Goal: Check status: Check status

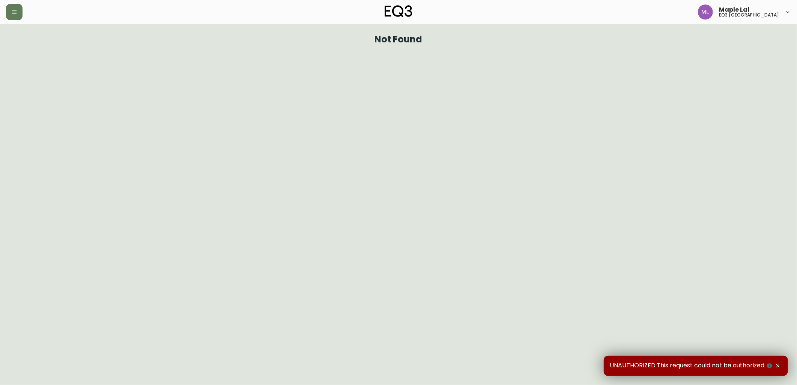
click at [3, 13] on header "Maple Lai eq3 vancouver" at bounding box center [398, 12] width 797 height 24
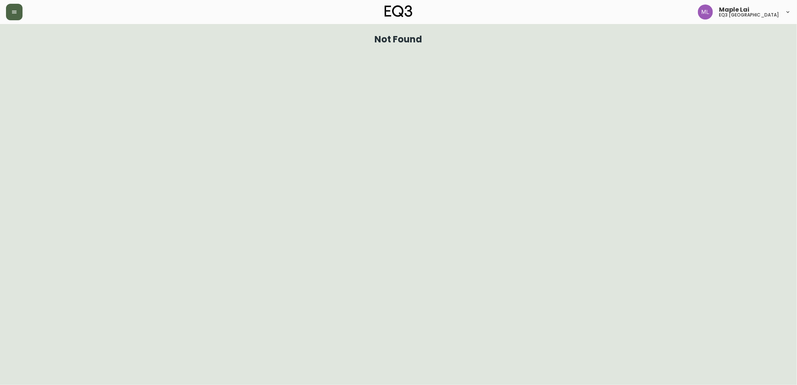
click at [22, 13] on button "button" at bounding box center [14, 12] width 17 height 17
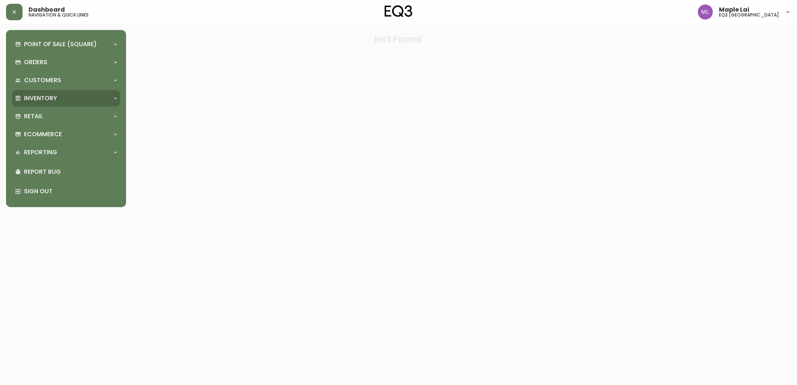
click at [24, 104] on div "Inventory" at bounding box center [66, 98] width 108 height 17
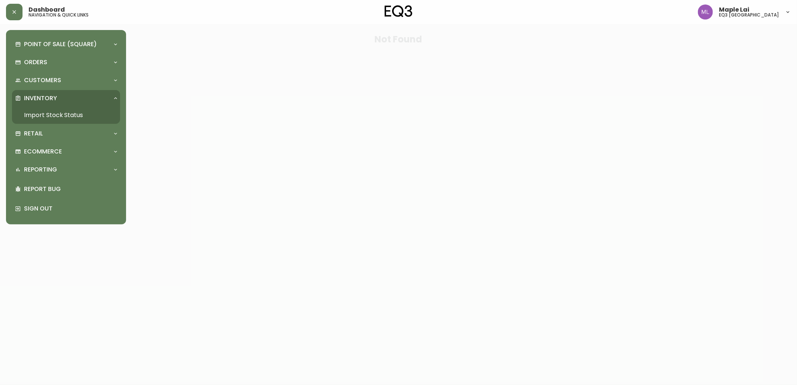
click at [32, 117] on link "Import Stock Status" at bounding box center [66, 115] width 108 height 17
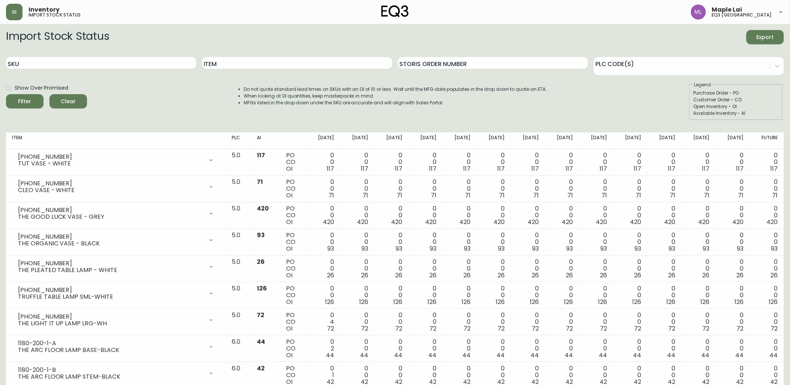
click at [40, 55] on div "SKU" at bounding box center [101, 63] width 190 height 24
click at [38, 63] on input "SKU" at bounding box center [101, 63] width 190 height 12
paste input "7130-621-13-A"
type input "7130-621-13-A"
click at [6, 94] on button "Filter" at bounding box center [25, 101] width 38 height 14
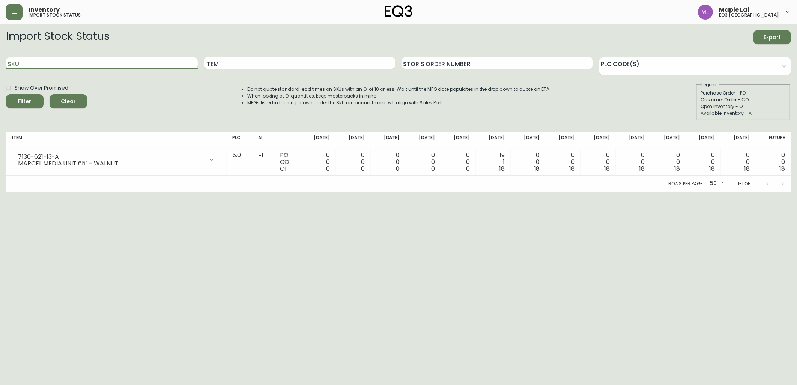
paste input "7130-621-16-A"
type input "7130-621-16-A"
click at [6, 94] on button "Filter" at bounding box center [25, 101] width 38 height 14
drag, startPoint x: 93, startPoint y: 62, endPoint x: -2, endPoint y: 102, distance: 103.2
click at [0, 102] on html "Inventory import stock status Maple Lai eq3 vancouver Import Stock Status Expor…" at bounding box center [398, 96] width 797 height 192
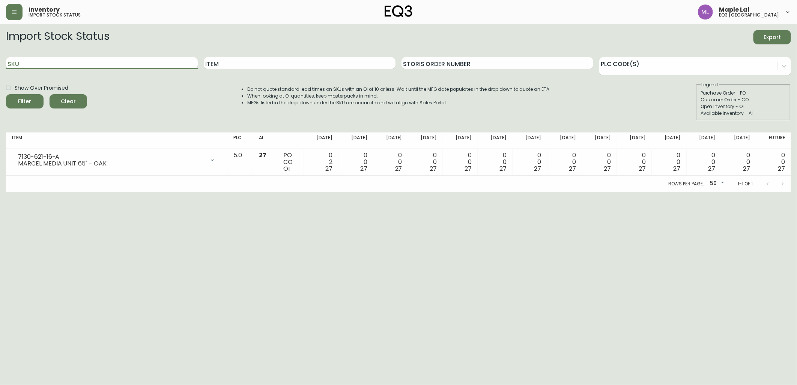
paste input "7130-621-16-B"
type input "7130-621-16-B"
click at [6, 94] on button "Filter" at bounding box center [25, 101] width 38 height 14
drag, startPoint x: 27, startPoint y: 51, endPoint x: -2, endPoint y: 53, distance: 28.6
click at [0, 53] on html "Inventory import stock status Maple Lai eq3 vancouver Import Stock Status Expor…" at bounding box center [398, 96] width 797 height 192
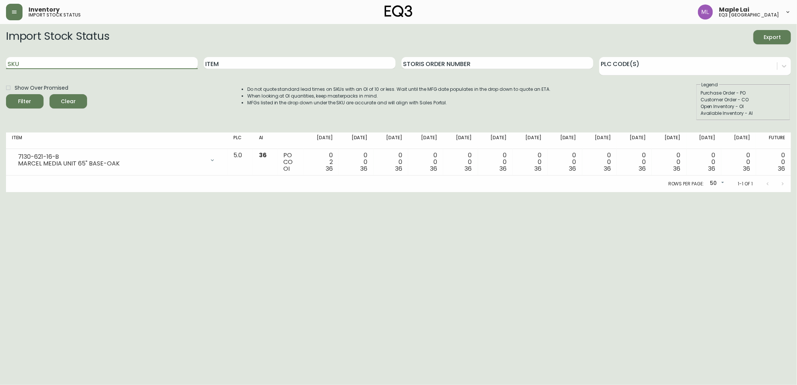
paste input "7110-030-49"
type input "7110-030-49"
click at [6, 94] on button "Filter" at bounding box center [25, 101] width 38 height 14
drag, startPoint x: 66, startPoint y: 238, endPoint x: 163, endPoint y: 126, distance: 147.9
click at [68, 192] on html "Inventory import stock status Maple Lai eq3 vancouver Import Stock Status Expor…" at bounding box center [398, 96] width 797 height 192
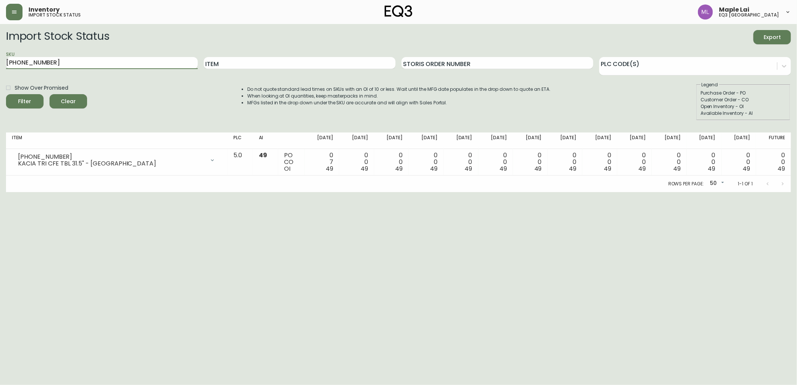
drag, startPoint x: 53, startPoint y: 64, endPoint x: -2, endPoint y: 65, distance: 55.1
click at [0, 65] on html "Inventory import stock status Maple Lai eq3 vancouver Import Stock Status Expor…" at bounding box center [398, 96] width 797 height 192
click at [362, 63] on input "Item" at bounding box center [300, 63] width 192 height 12
type input "WREN"
click at [6, 94] on button "Filter" at bounding box center [25, 101] width 38 height 14
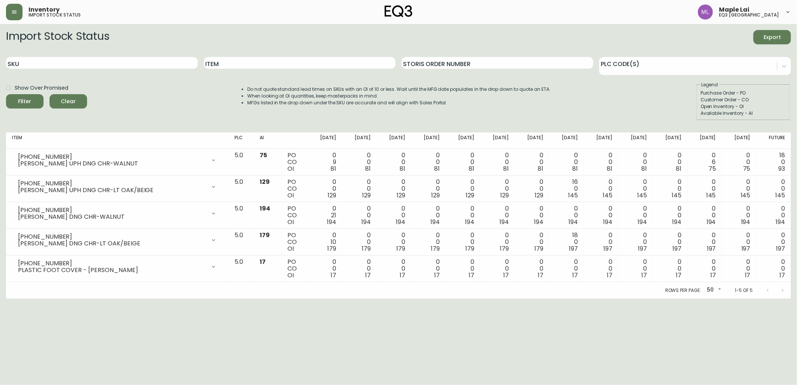
click at [691, 299] on html "Inventory import stock status Maple Lai eq3 vancouver Import Stock Status Expor…" at bounding box center [398, 149] width 797 height 299
